Goal: Task Accomplishment & Management: Complete application form

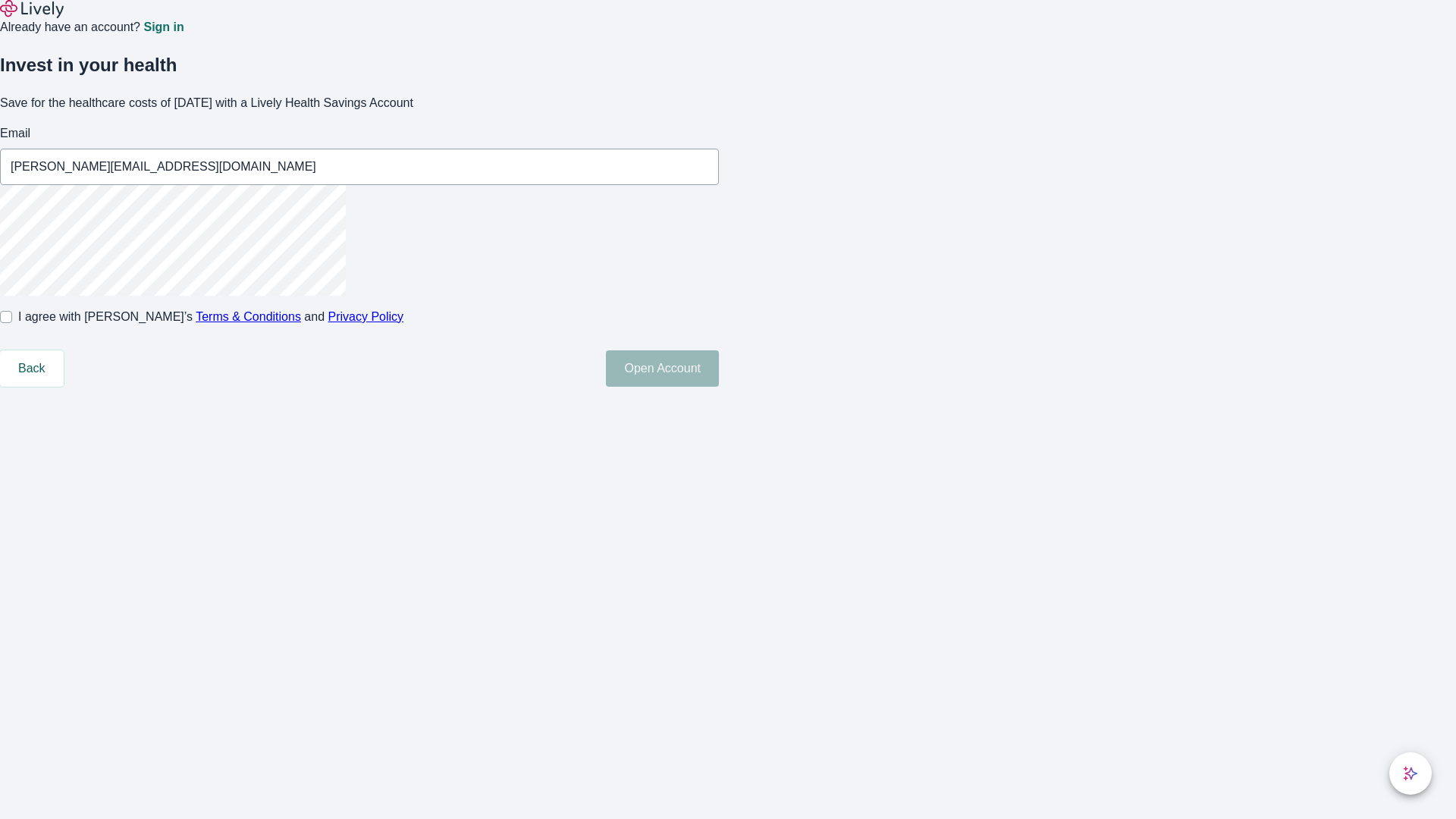
click at [12, 323] on input "I agree with Lively’s Terms & Conditions and Privacy Policy" at bounding box center [6, 317] width 12 height 12
checkbox input "true"
click at [719, 387] on button "Open Account" at bounding box center [663, 369] width 113 height 36
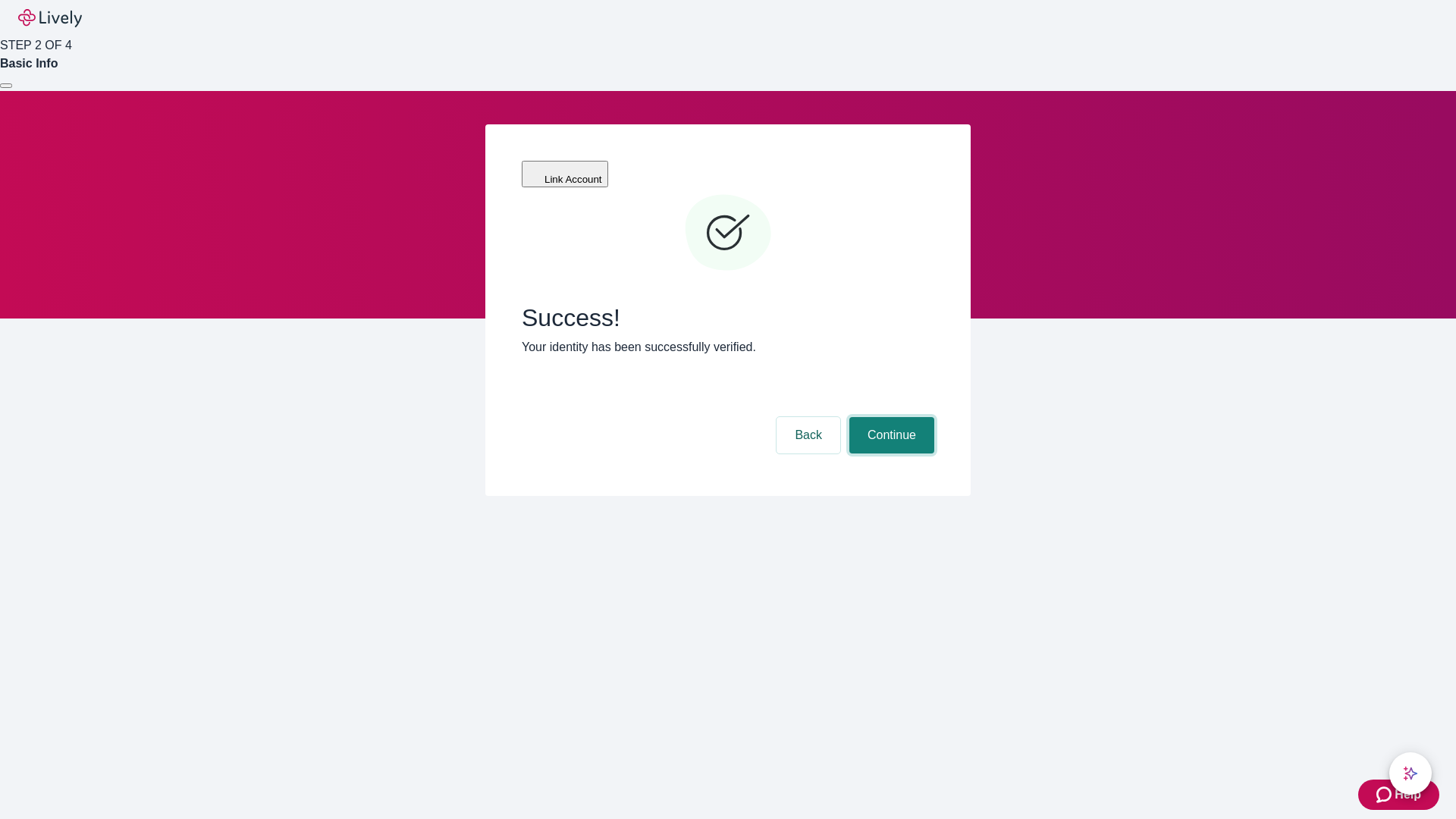
click at [890, 417] on button "Continue" at bounding box center [891, 436] width 85 height 36
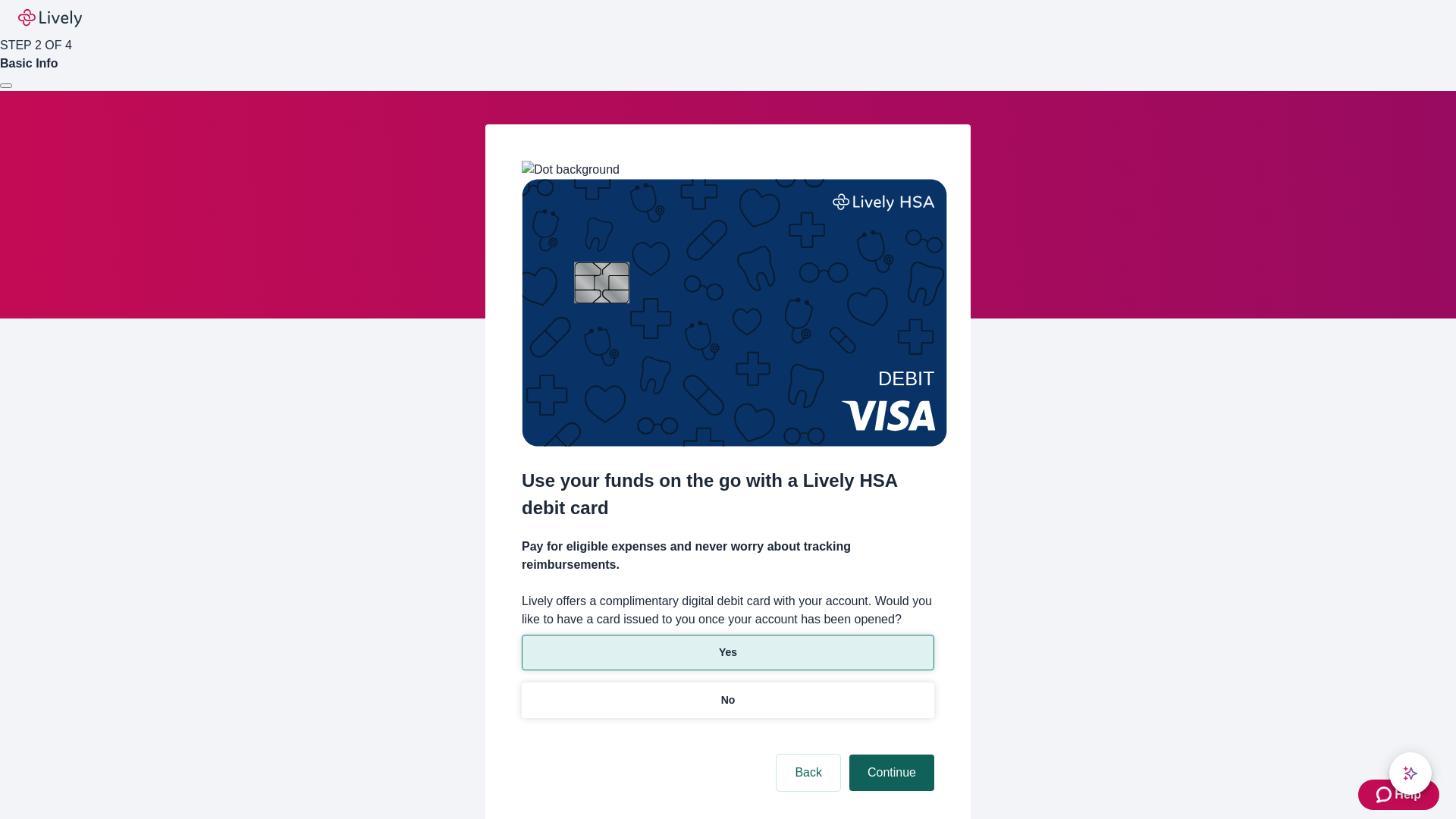
click at [727, 645] on p "Yes" at bounding box center [728, 652] width 18 height 16
click at [890, 755] on button "Continue" at bounding box center [891, 773] width 85 height 36
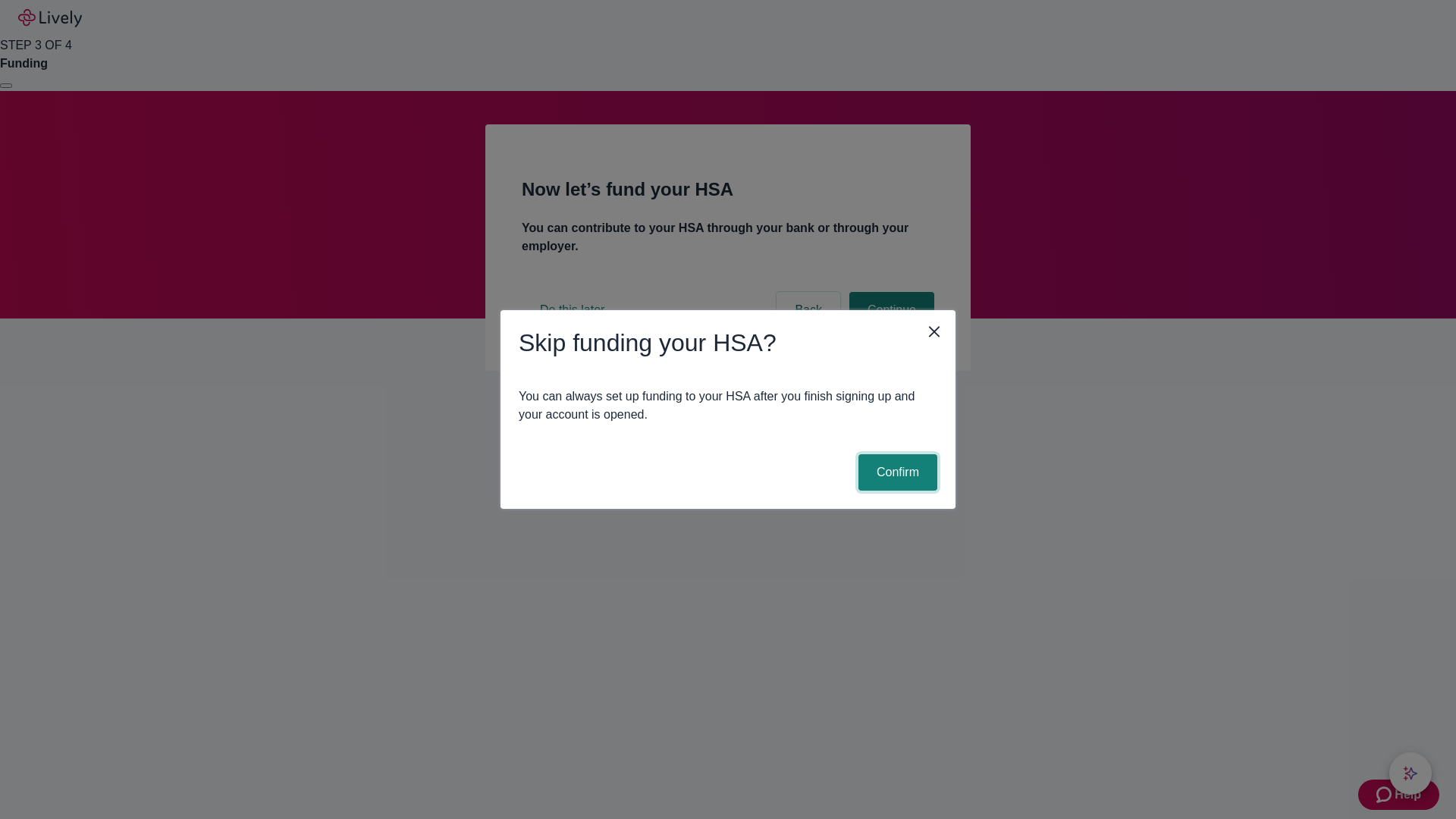
click at [896, 473] on button "Confirm" at bounding box center [898, 473] width 79 height 36
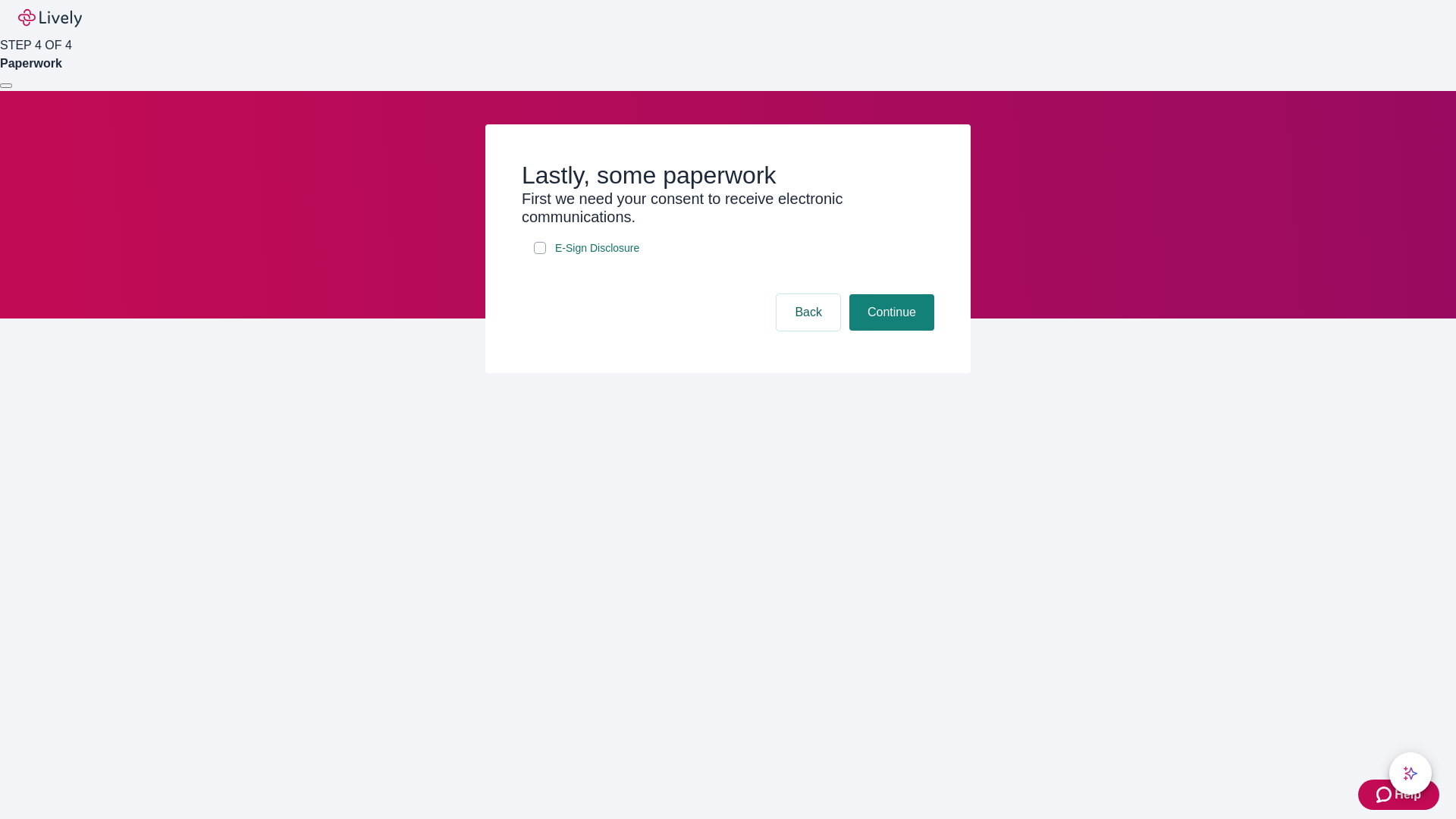
click at [540, 254] on input "E-Sign Disclosure" at bounding box center [540, 248] width 12 height 12
checkbox input "true"
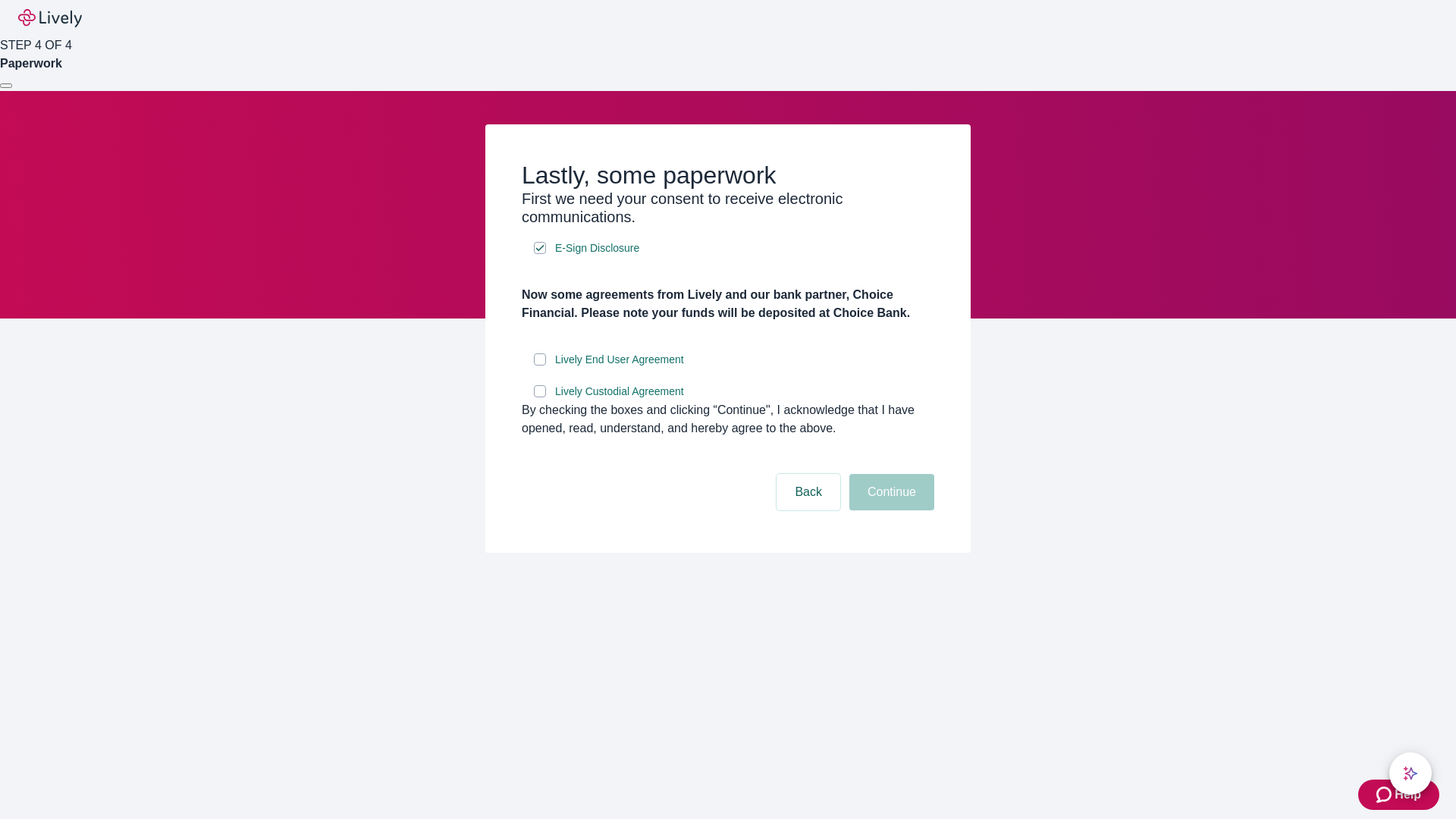
click at [540, 365] on input "Lively End User Agreement" at bounding box center [540, 359] width 12 height 12
checkbox input "true"
click at [540, 397] on input "Lively Custodial Agreement" at bounding box center [540, 391] width 12 height 12
checkbox input "true"
click at [890, 510] on button "Continue" at bounding box center [891, 492] width 85 height 36
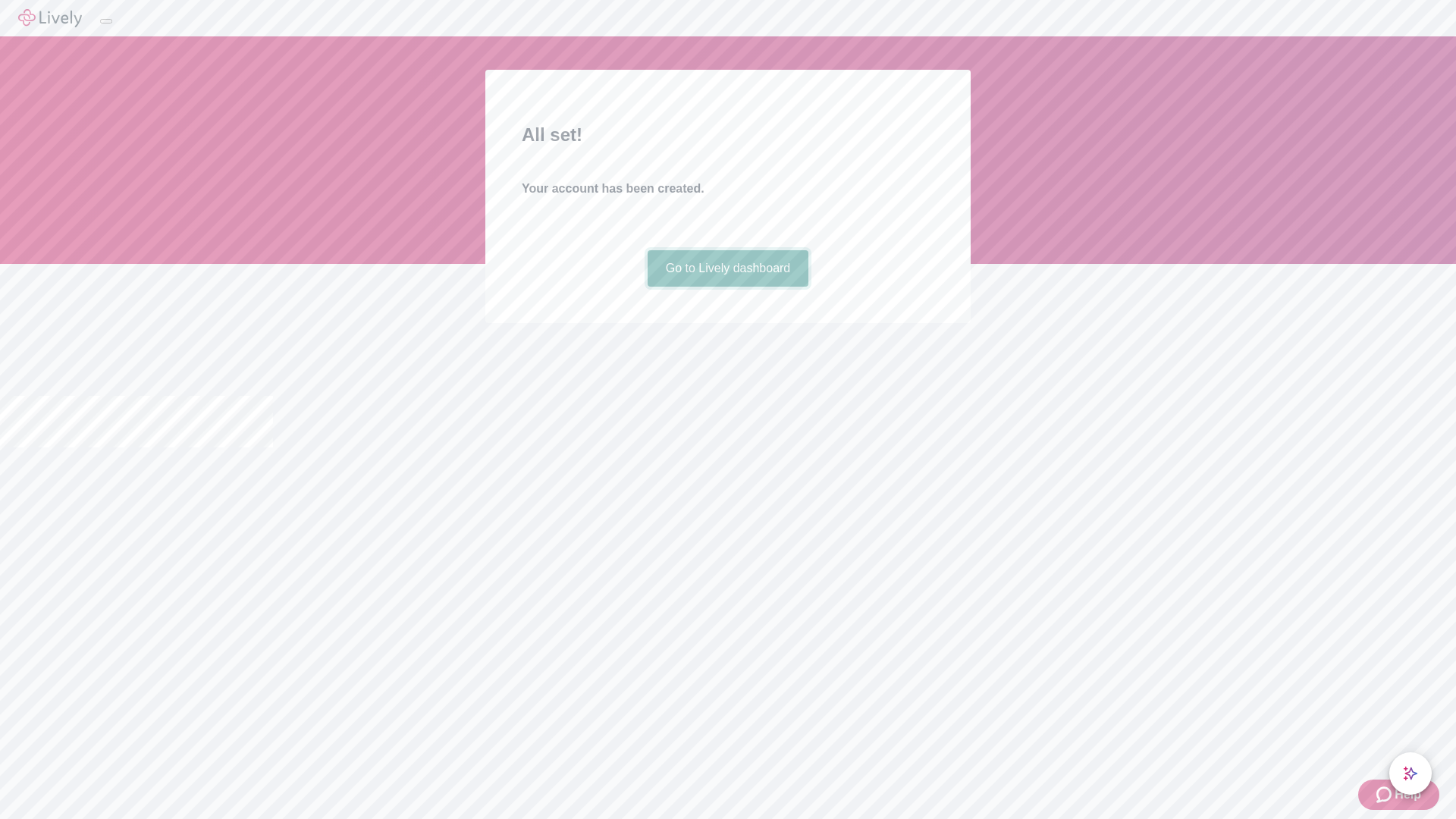
click at [727, 287] on link "Go to Lively dashboard" at bounding box center [728, 269] width 161 height 36
